Goal: Download file/media

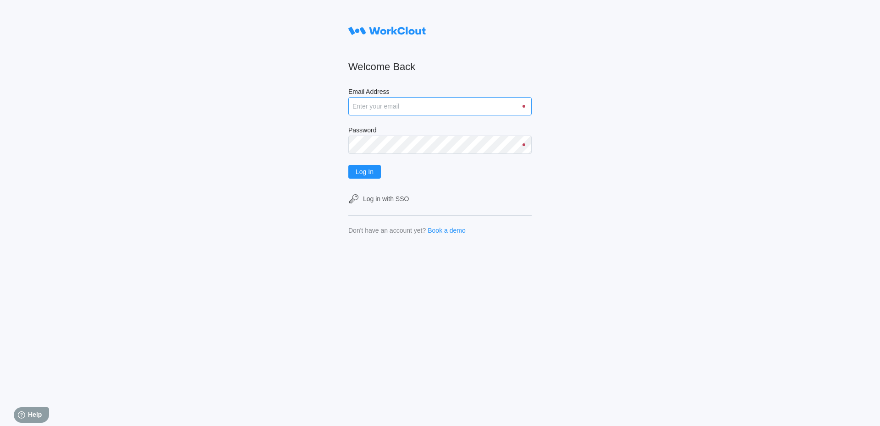
click at [394, 103] on input "Email Address" at bounding box center [440, 106] width 183 height 18
click at [398, 110] on input "Email Address" at bounding box center [440, 106] width 183 height 18
type input "[EMAIL_ADDRESS][DOMAIN_NAME]"
click at [349, 165] on button "Log In" at bounding box center [365, 172] width 33 height 14
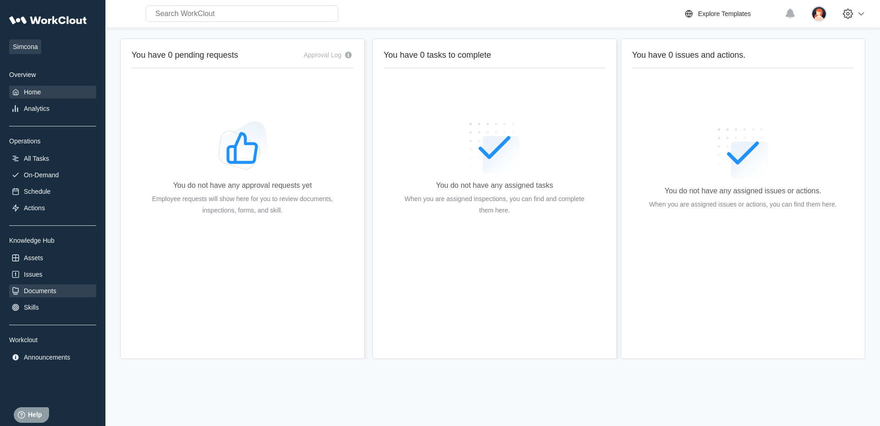
click at [35, 292] on div "Documents" at bounding box center [40, 291] width 33 height 7
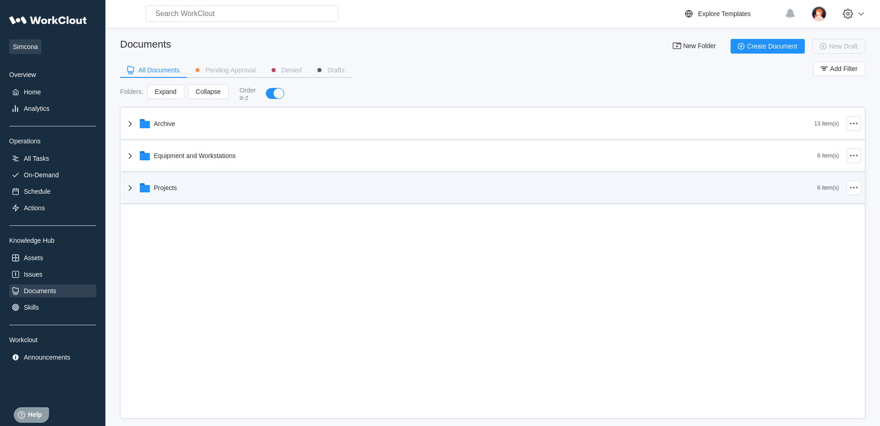
click at [206, 200] on div "Projects" at bounding box center [471, 188] width 693 height 24
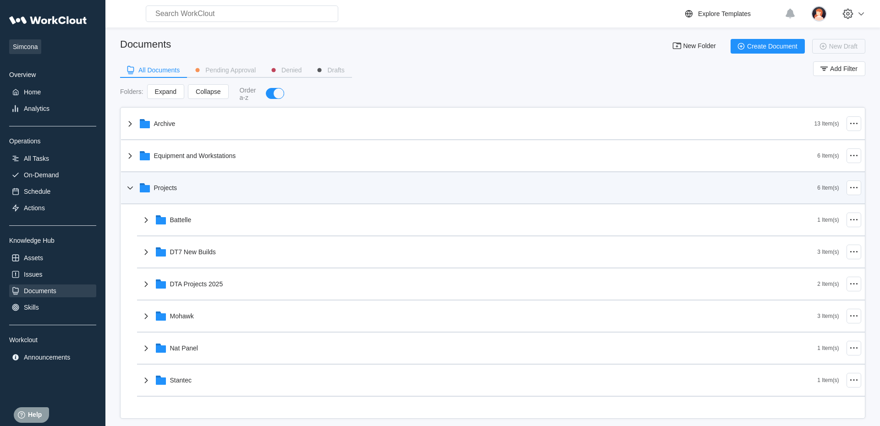
click at [206, 200] on div "Projects" at bounding box center [471, 188] width 693 height 24
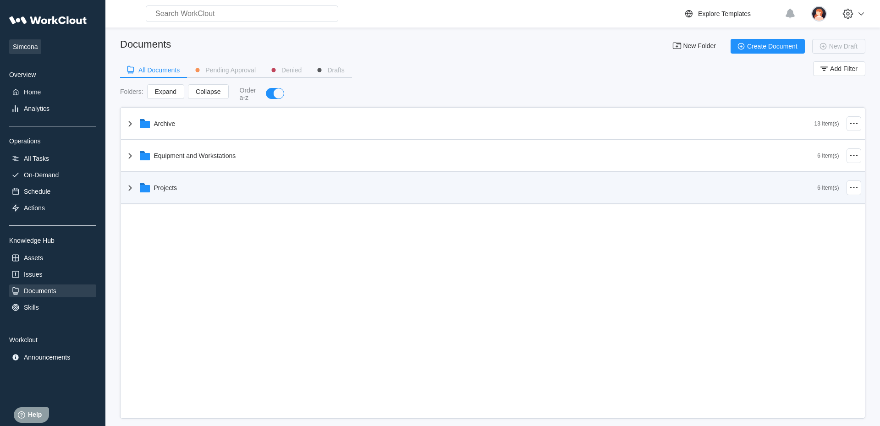
click at [211, 200] on div "Projects" at bounding box center [471, 188] width 693 height 24
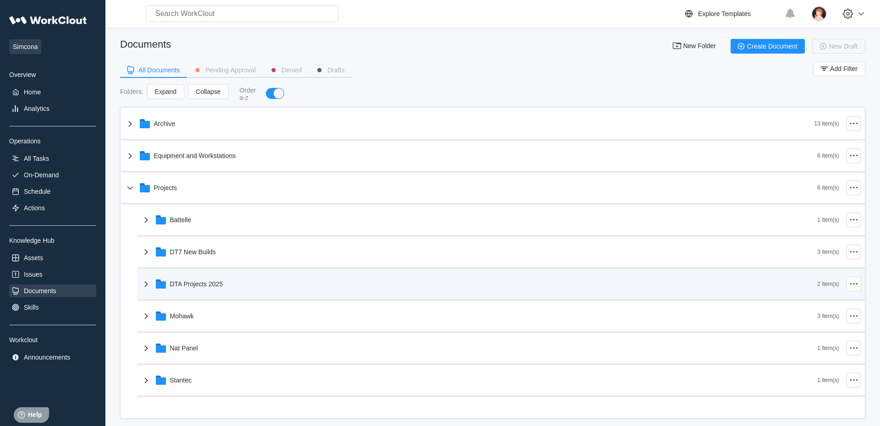
click at [195, 285] on div "DTA Projects 2025" at bounding box center [196, 284] width 53 height 7
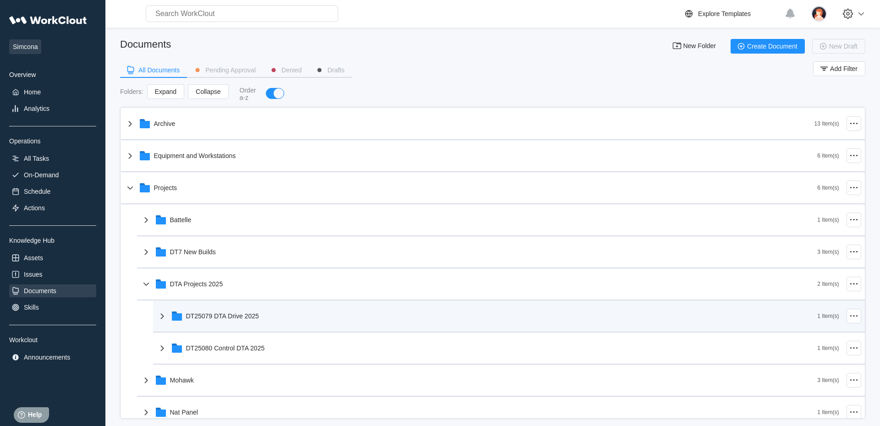
click at [211, 309] on div "DT25079 DTA Drive 2025" at bounding box center [487, 316] width 661 height 24
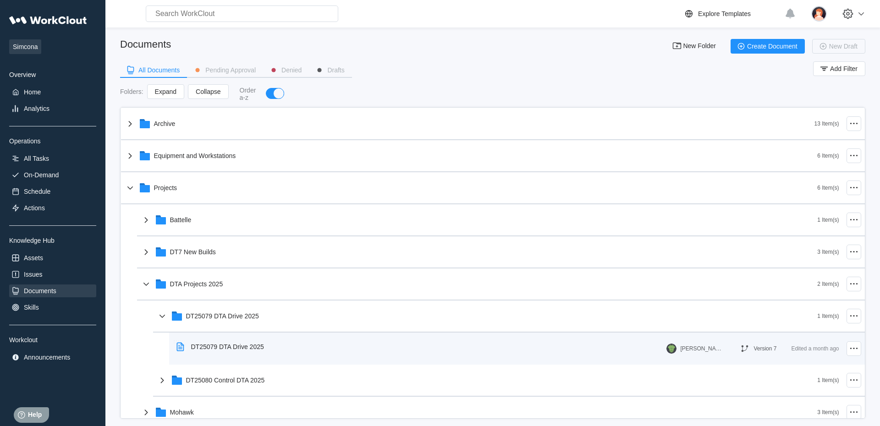
click at [219, 358] on div "DT25079 DTA Drive 2025" at bounding box center [222, 347] width 99 height 21
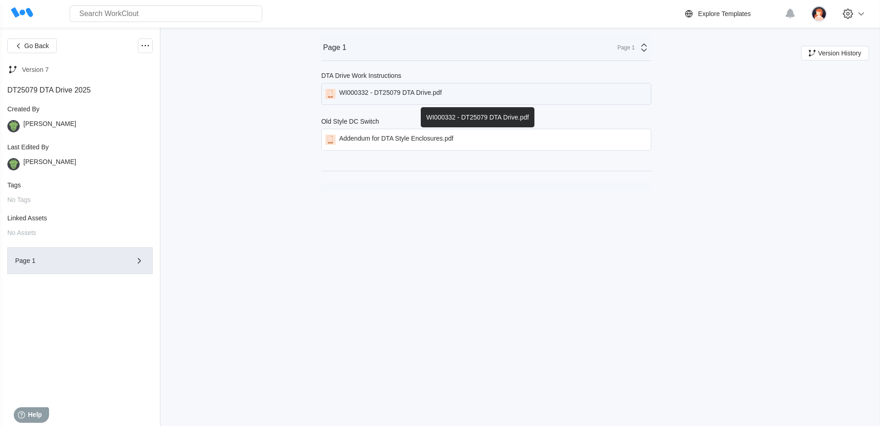
click at [396, 91] on div "WI000332 - DT25079 DTA Drive.pdf" at bounding box center [390, 94] width 103 height 10
